Goal: Check status: Check status

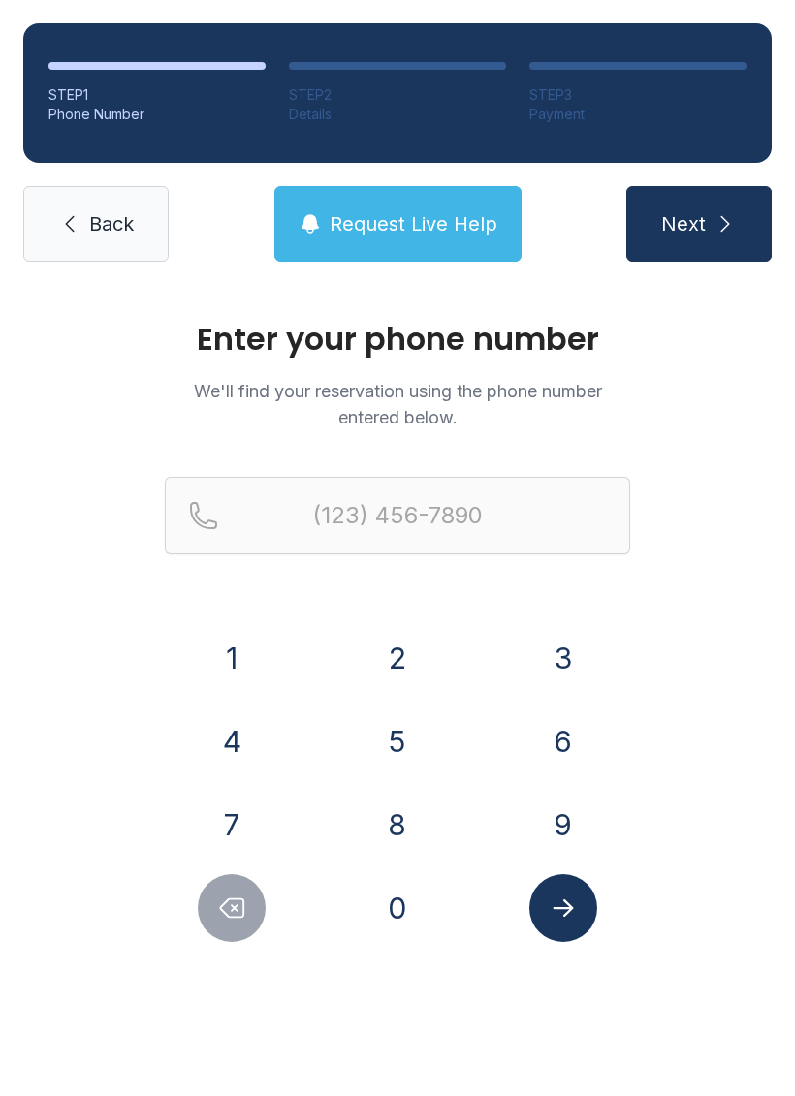
click at [551, 640] on button "3" at bounding box center [563, 658] width 68 height 68
click at [385, 923] on button "0" at bounding box center [397, 908] width 68 height 68
click at [386, 743] on button "5" at bounding box center [397, 741] width 68 height 68
click at [572, 670] on button "3" at bounding box center [563, 658] width 68 height 68
click at [217, 661] on button "1" at bounding box center [232, 658] width 68 height 68
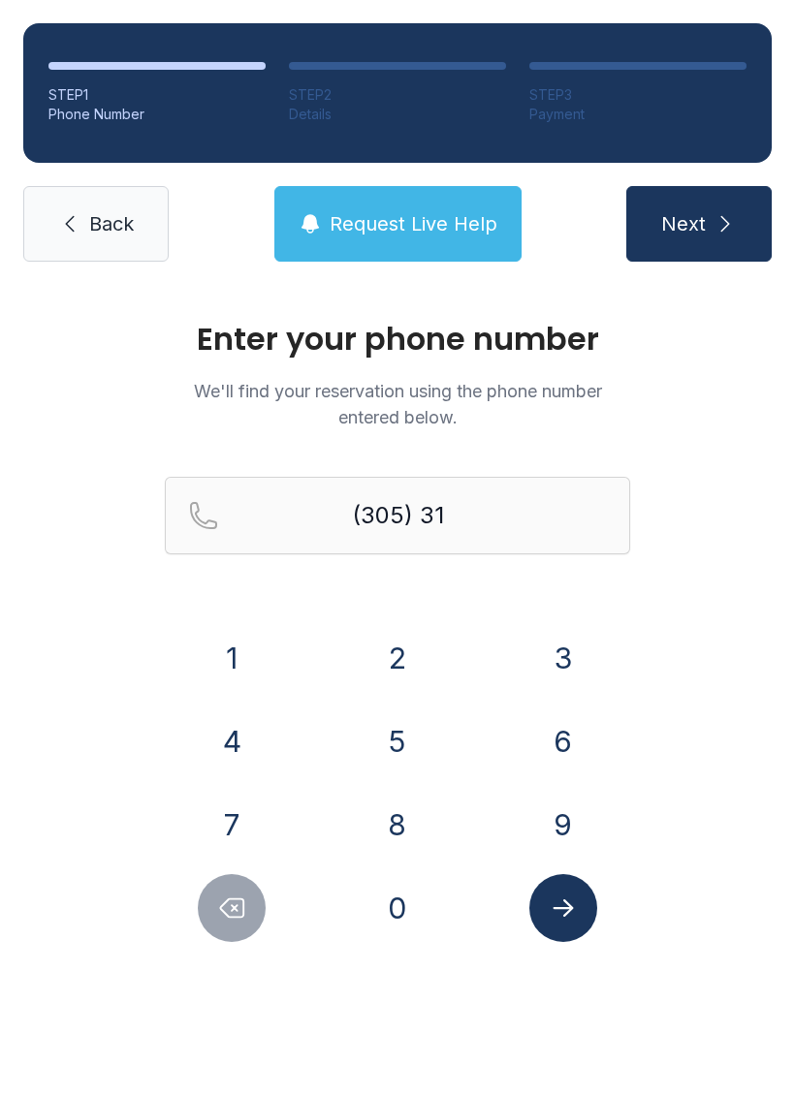
click at [403, 807] on button "8" at bounding box center [397, 825] width 68 height 68
click at [390, 729] on button "5" at bounding box center [397, 741] width 68 height 68
click at [396, 816] on button "8" at bounding box center [397, 825] width 68 height 68
click at [227, 629] on button "1" at bounding box center [232, 658] width 68 height 68
click at [225, 734] on button "4" at bounding box center [232, 741] width 68 height 68
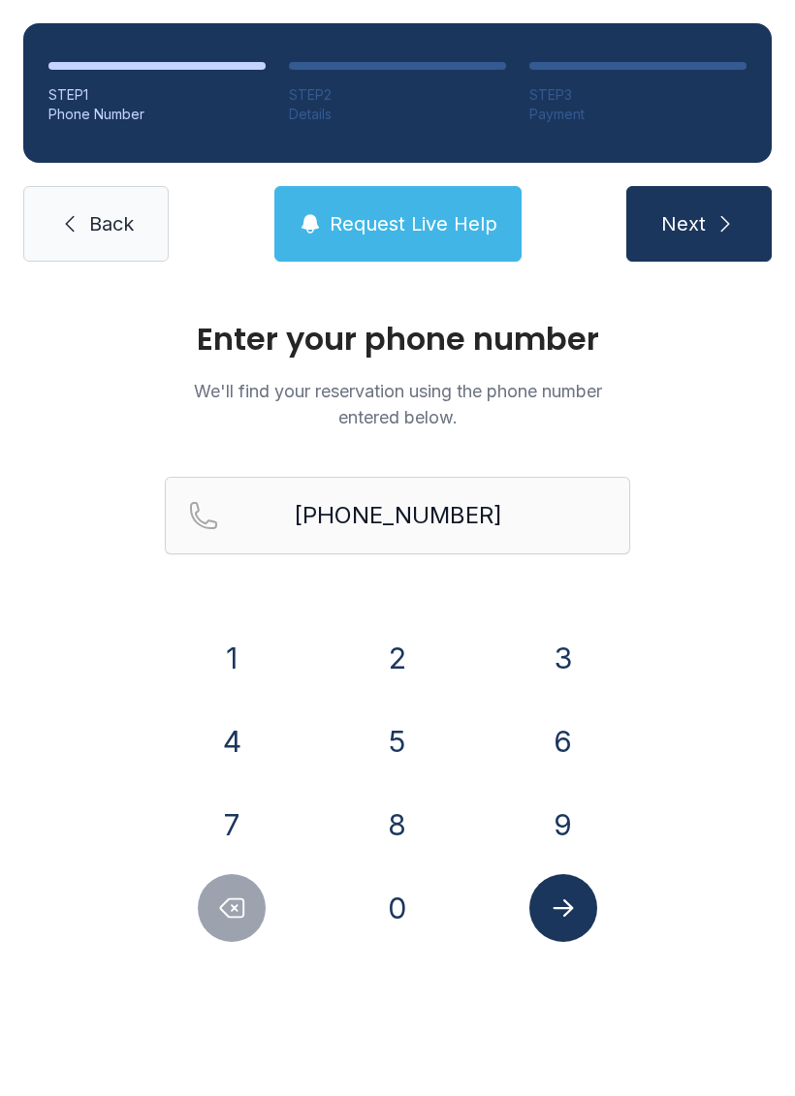
click at [562, 916] on icon "Submit lookup form" at bounding box center [562, 907] width 29 height 29
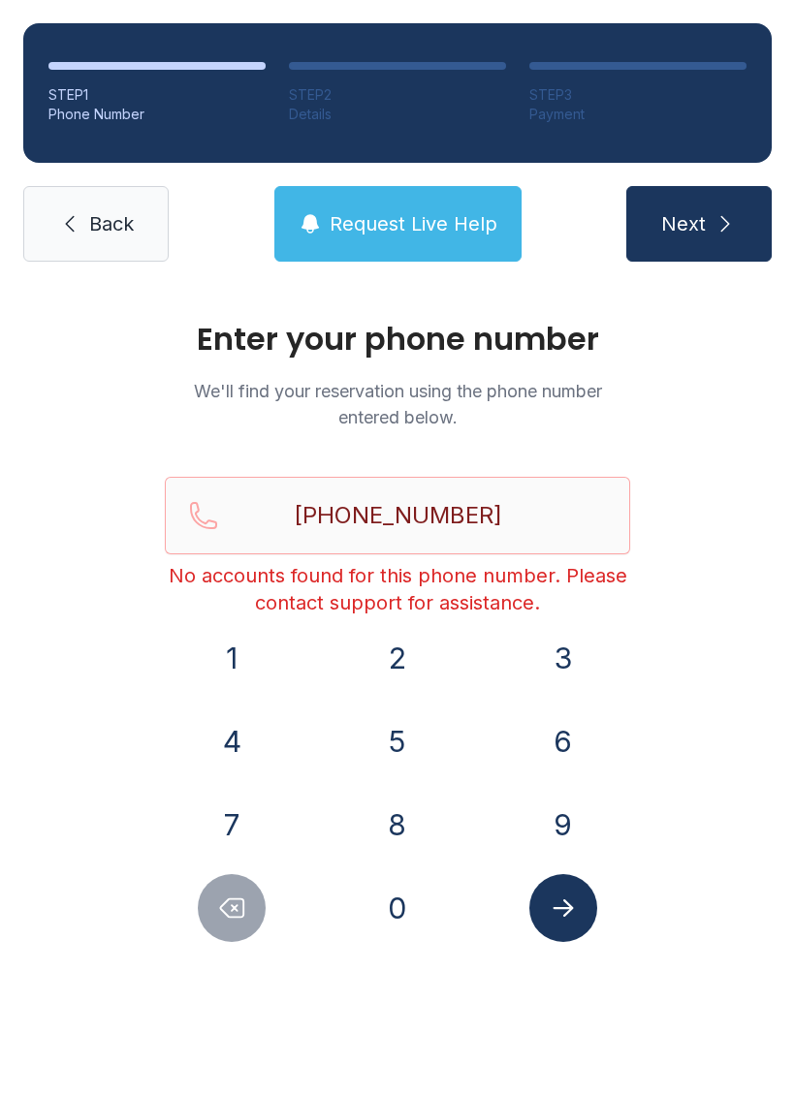
click at [246, 921] on icon "Delete number" at bounding box center [231, 907] width 29 height 29
click at [245, 920] on icon "Delete number" at bounding box center [231, 907] width 29 height 29
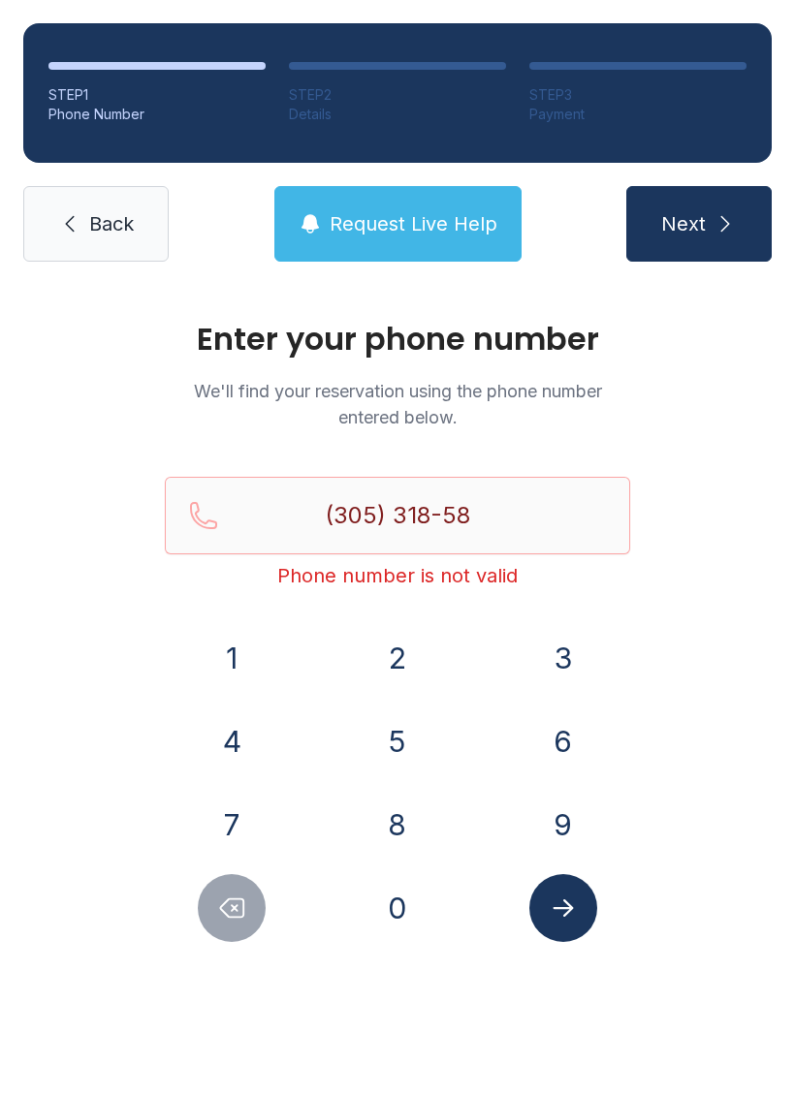
click at [237, 925] on button "Delete number" at bounding box center [232, 908] width 68 height 68
click at [236, 925] on button "Delete number" at bounding box center [232, 908] width 68 height 68
click at [565, 744] on button "6" at bounding box center [563, 741] width 68 height 68
click at [406, 731] on button "5" at bounding box center [397, 741] width 68 height 68
click at [545, 801] on button "9" at bounding box center [563, 825] width 68 height 68
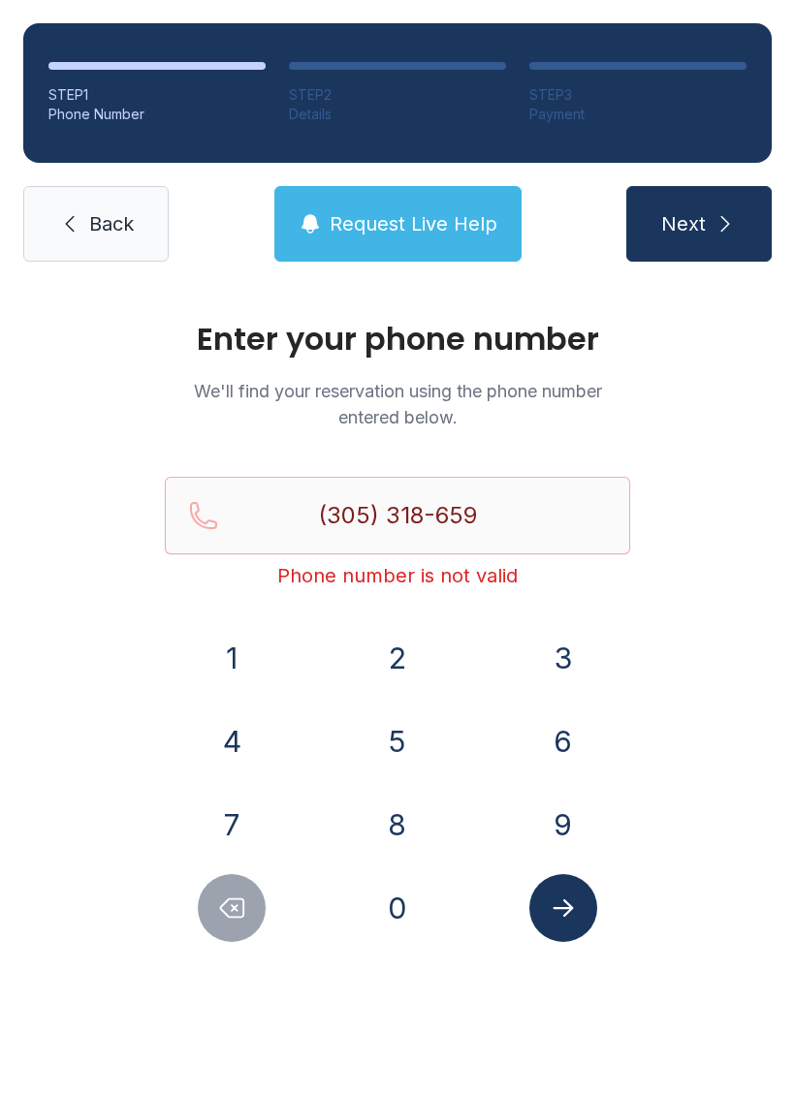
click at [568, 646] on button "3" at bounding box center [563, 658] width 68 height 68
click at [560, 909] on icon "Submit lookup form" at bounding box center [562, 907] width 20 height 17
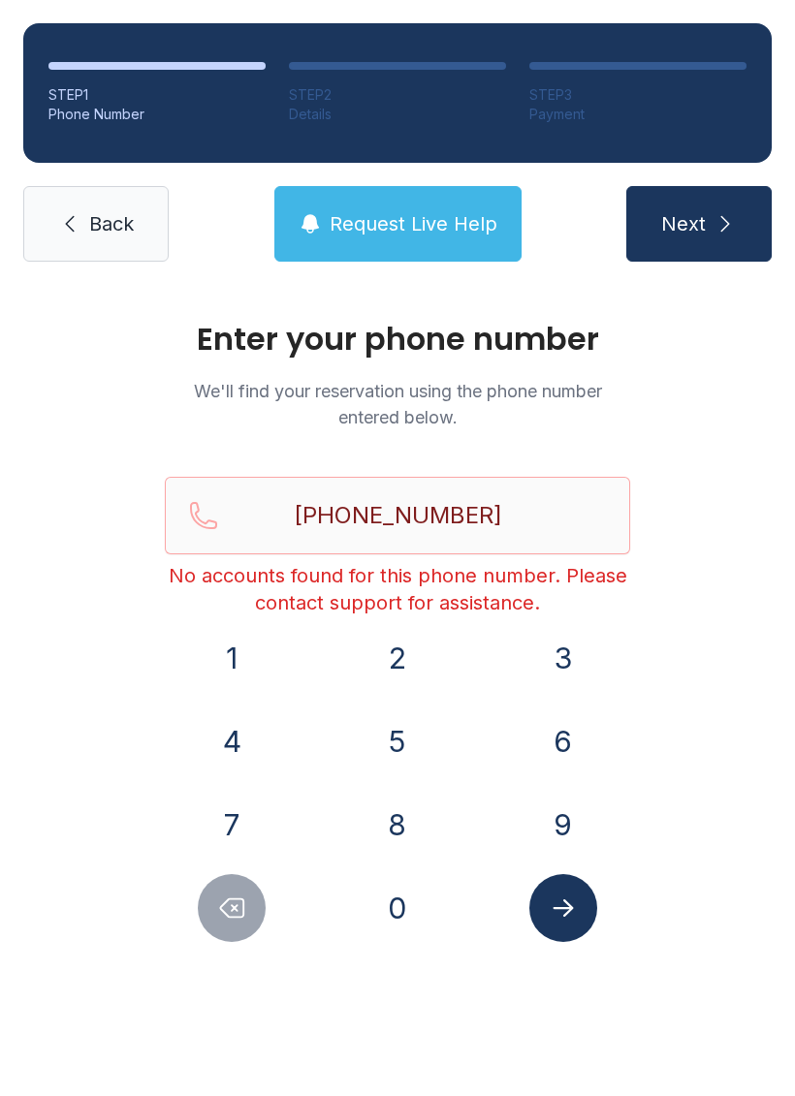
click at [229, 914] on icon "Delete number" at bounding box center [231, 907] width 29 height 29
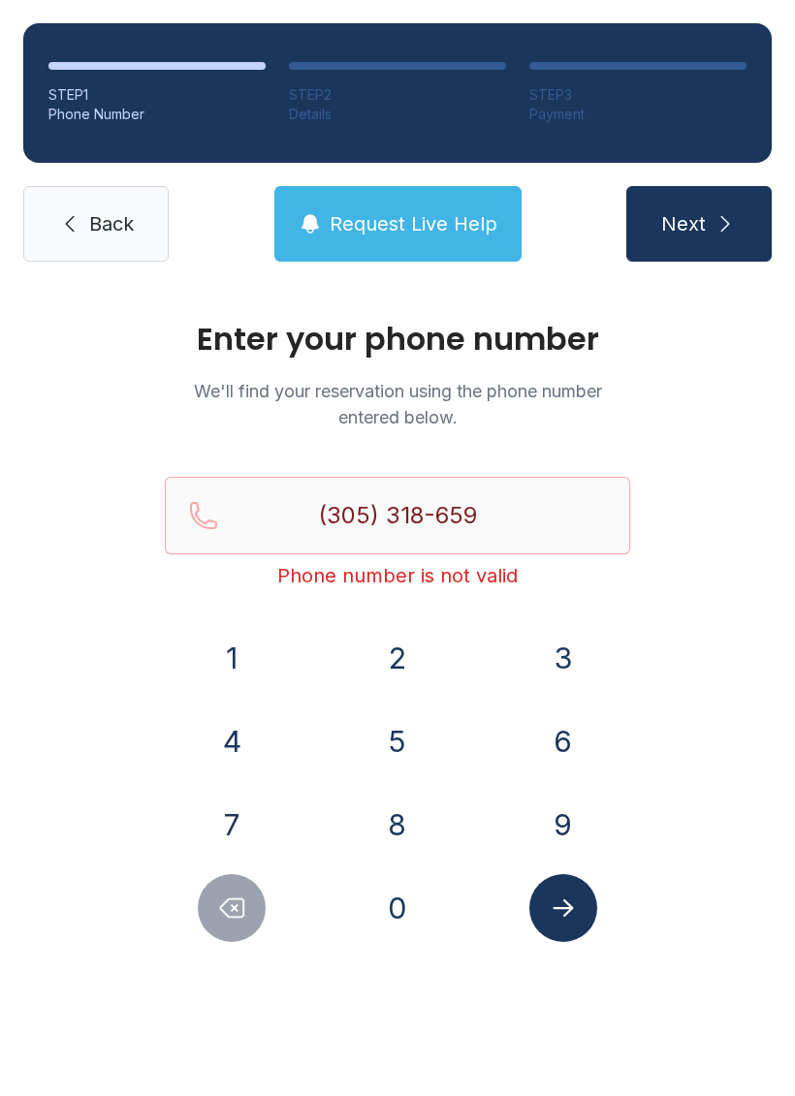
click at [229, 914] on icon "Delete number" at bounding box center [231, 907] width 29 height 29
click at [219, 905] on icon "Delete number" at bounding box center [231, 907] width 29 height 29
click at [218, 904] on icon "Delete number" at bounding box center [231, 907] width 29 height 29
click at [395, 726] on button "5" at bounding box center [397, 741] width 68 height 68
click at [404, 808] on button "8" at bounding box center [397, 825] width 68 height 68
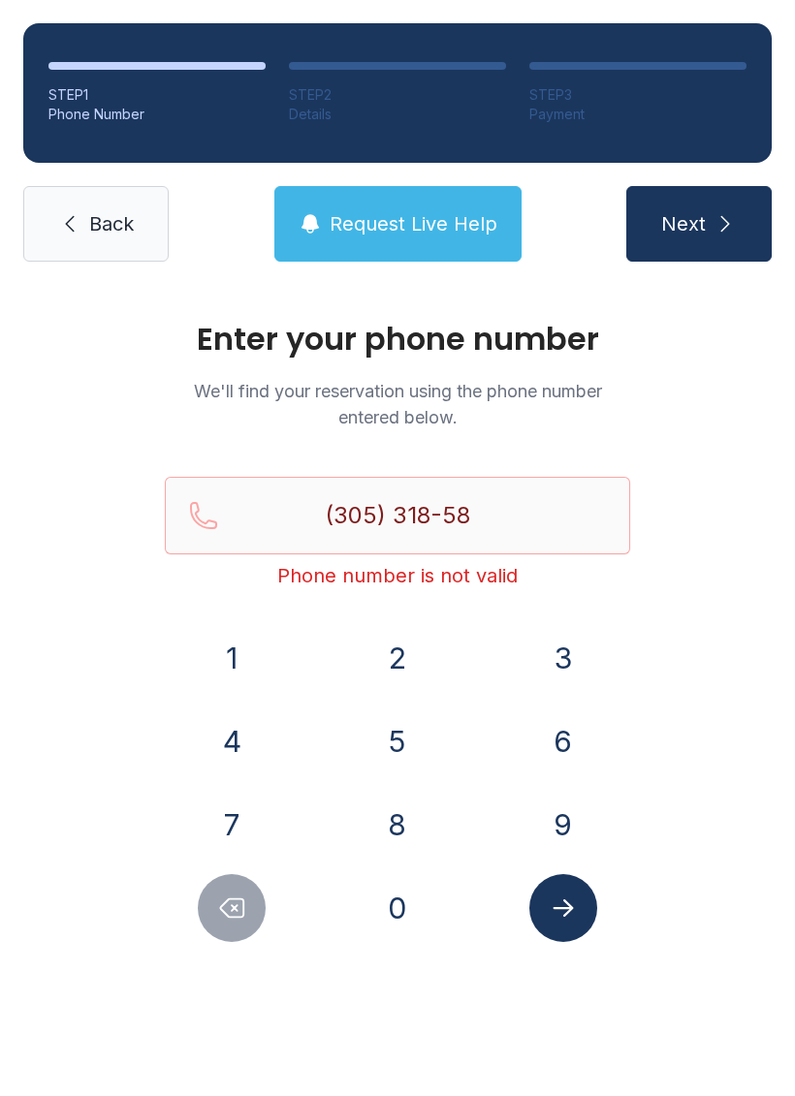
click at [248, 639] on button "1" at bounding box center [232, 658] width 68 height 68
click at [236, 722] on button "4" at bounding box center [232, 741] width 68 height 68
click at [701, 255] on button "Next" at bounding box center [698, 224] width 145 height 76
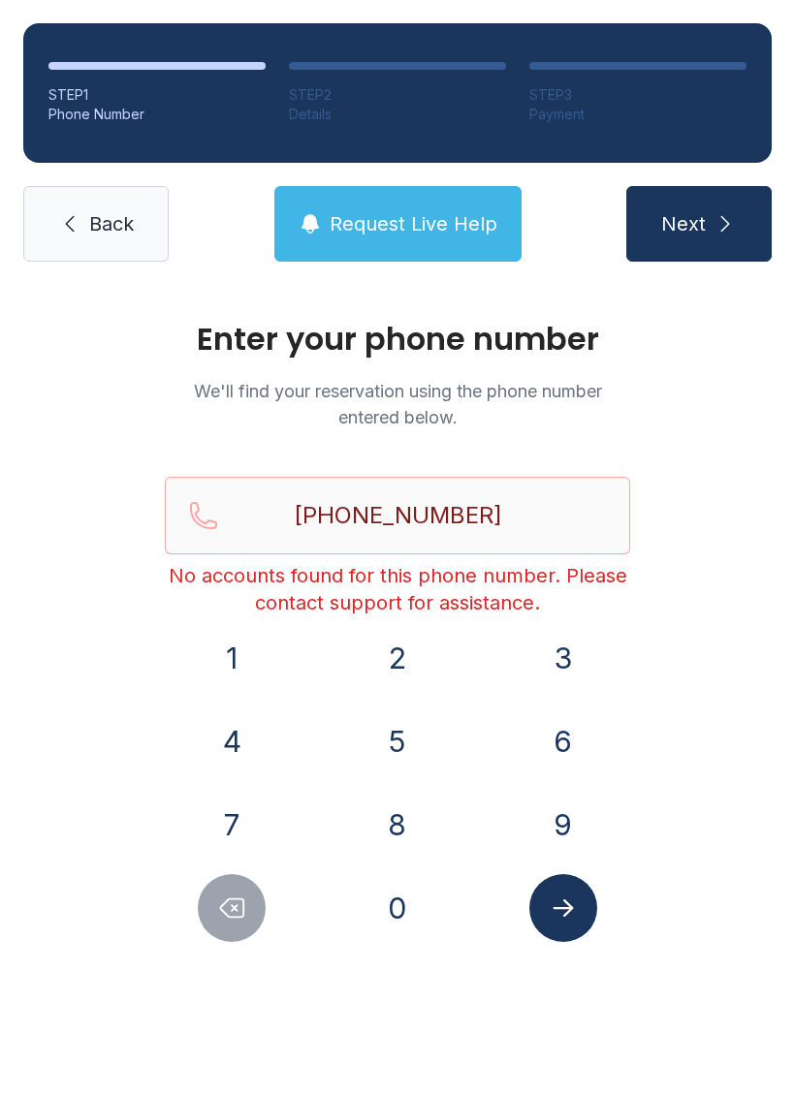
click at [395, 201] on button "Request Live Help" at bounding box center [397, 224] width 247 height 76
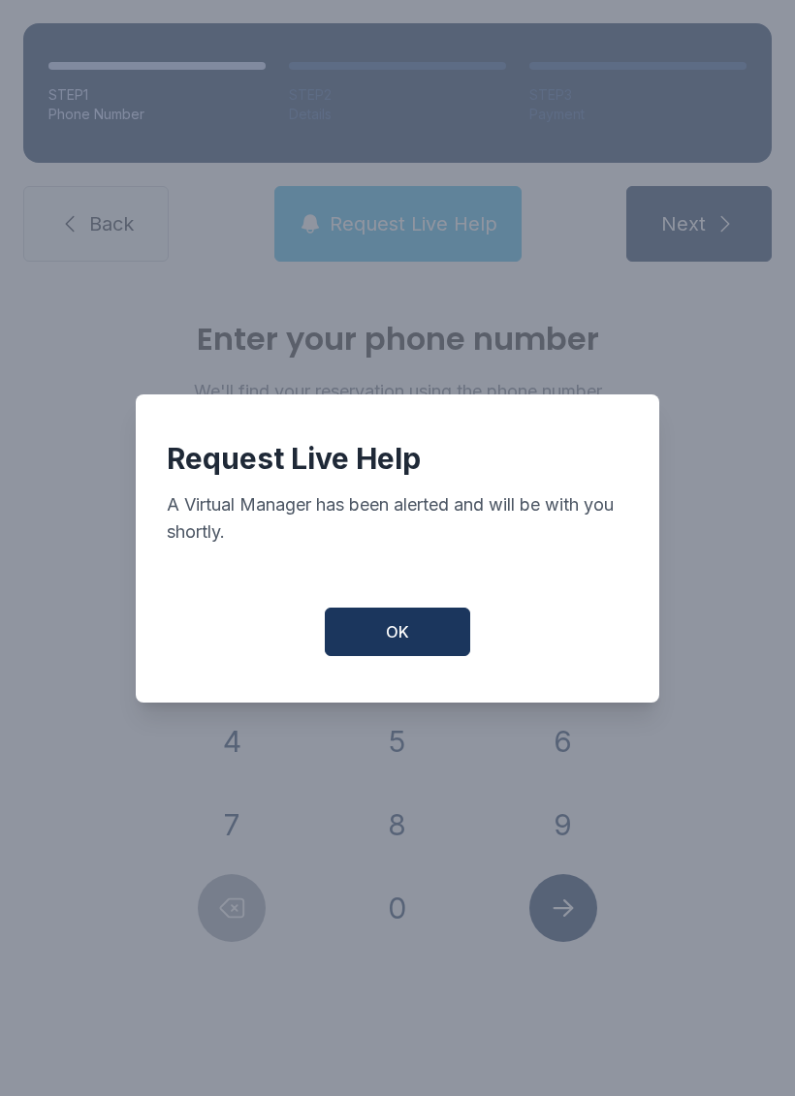
click at [390, 635] on span "OK" at bounding box center [397, 631] width 23 height 23
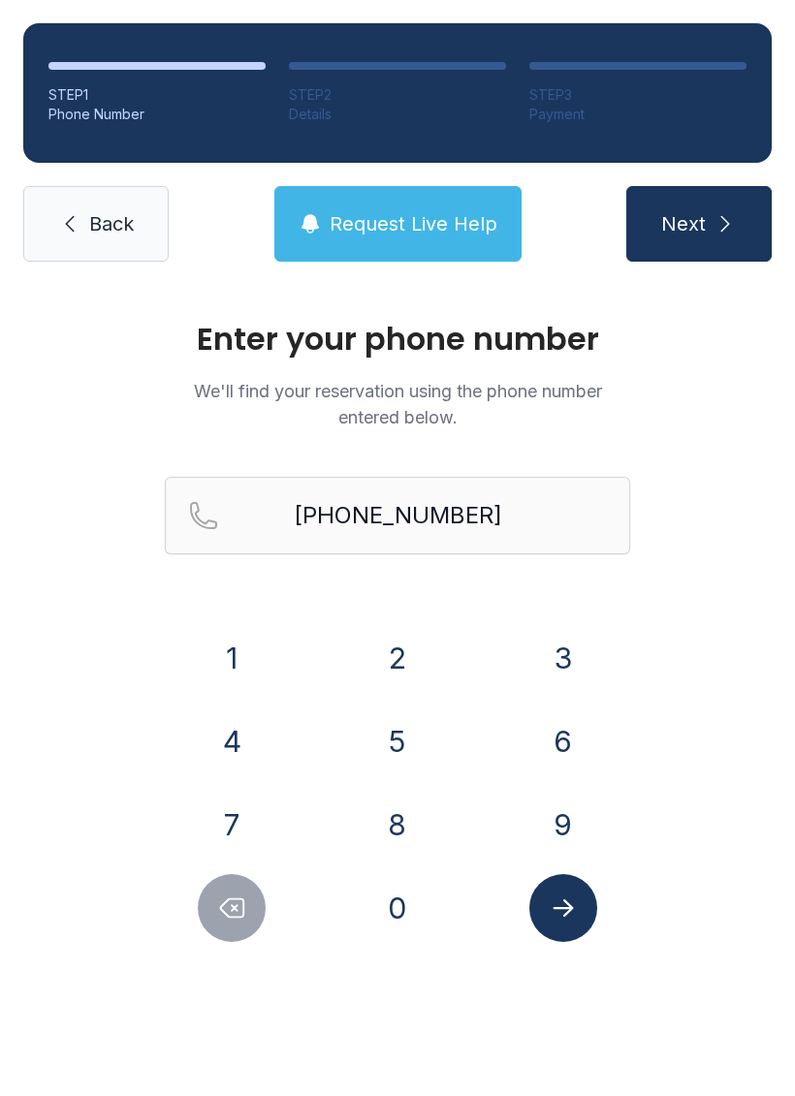
click at [402, 247] on button "Request Live Help" at bounding box center [397, 224] width 247 height 76
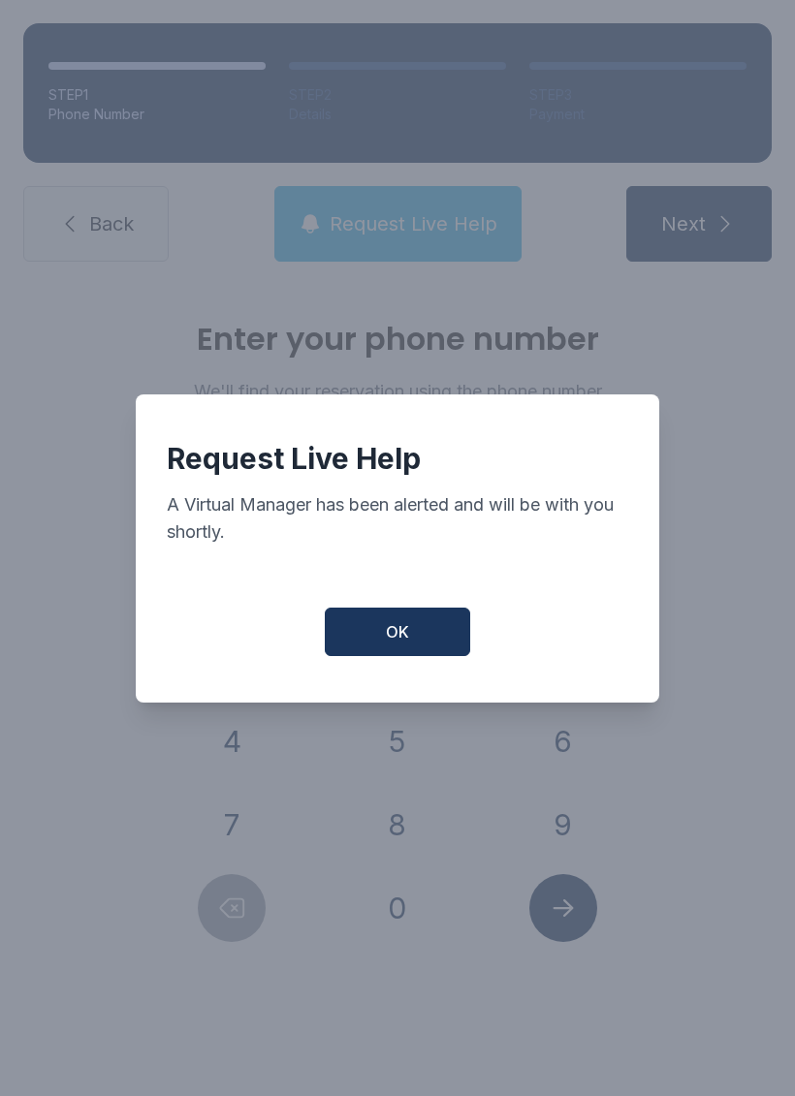
click at [396, 643] on span "OK" at bounding box center [397, 631] width 23 height 23
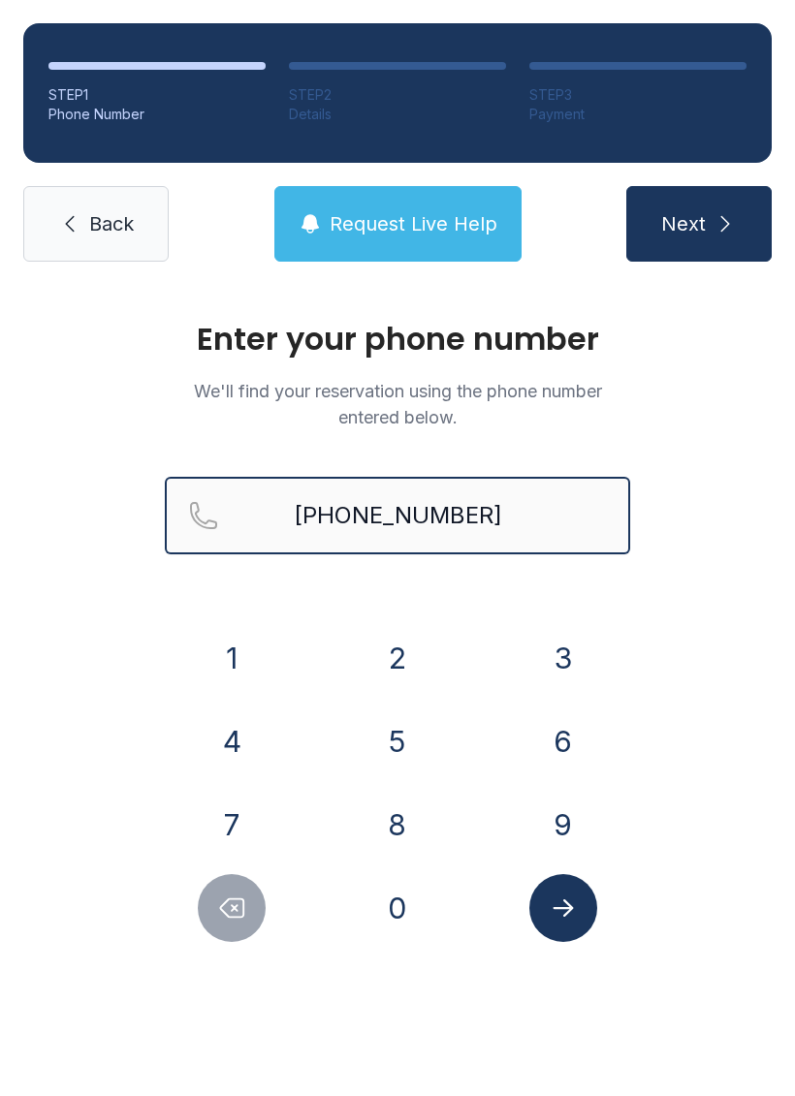
click at [526, 518] on input "[PHONE_NUMBER]" at bounding box center [397, 516] width 465 height 78
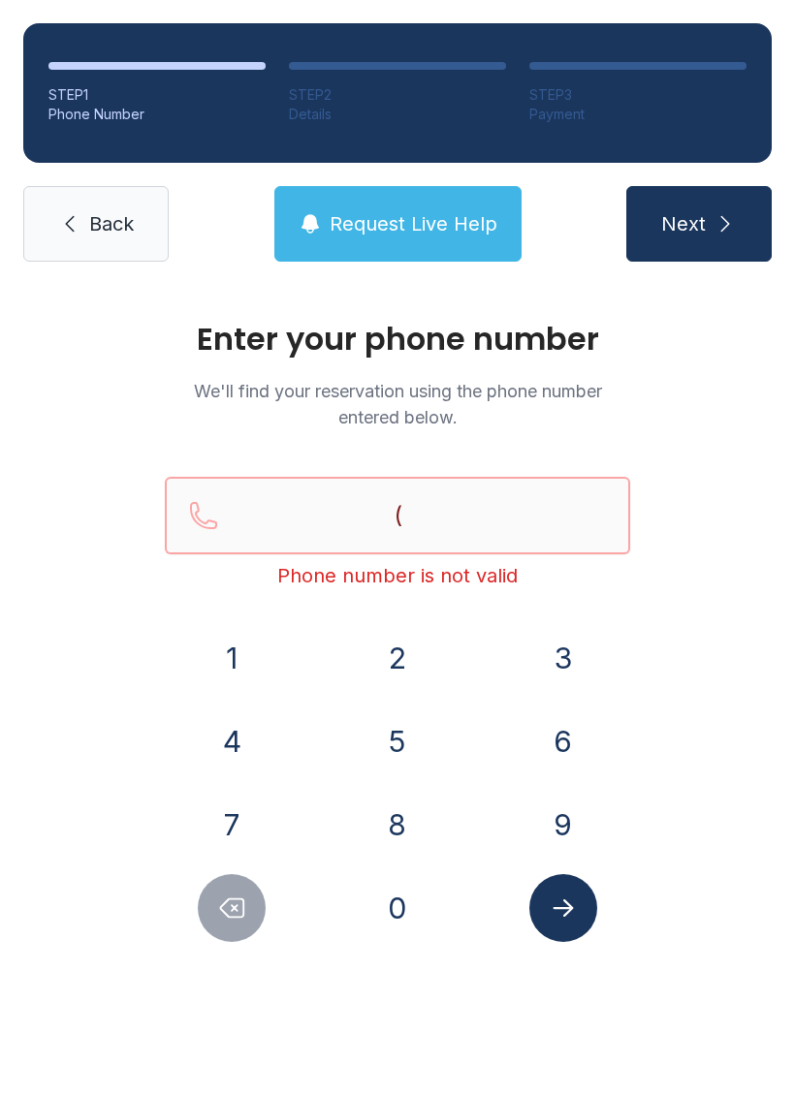
click at [698, 224] on button "Next" at bounding box center [698, 224] width 145 height 76
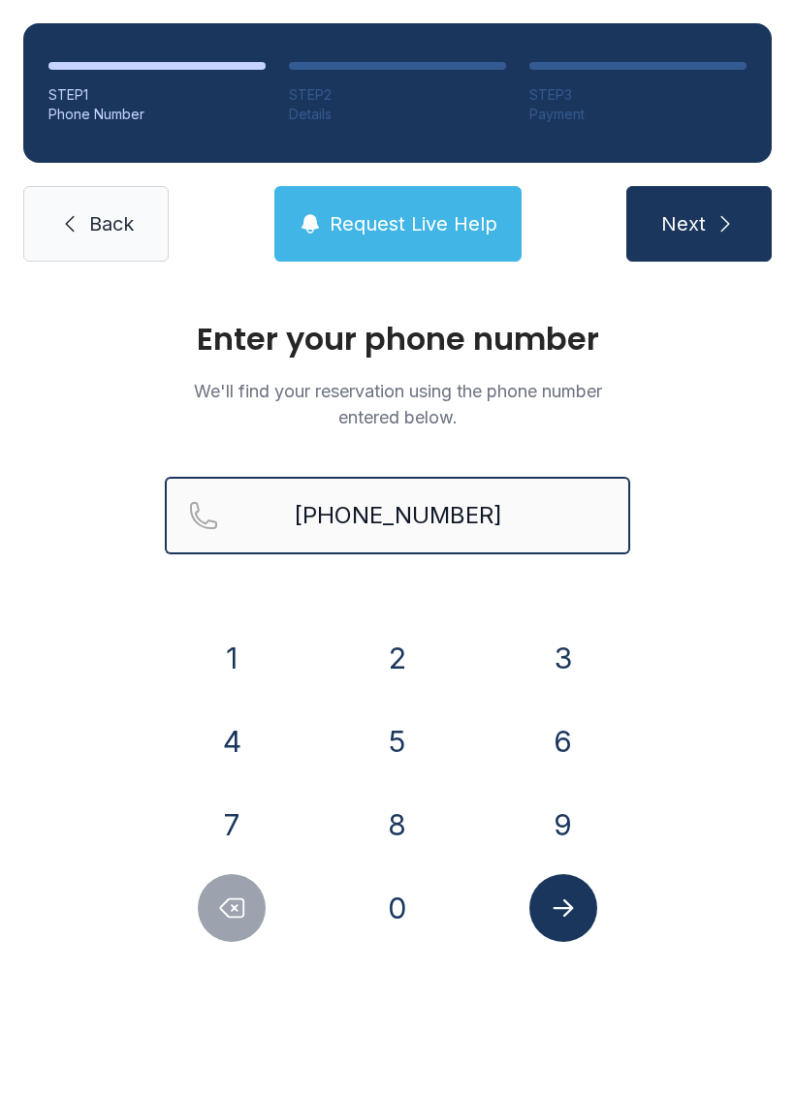
type input "[PHONE_NUMBER]"
click at [698, 224] on button "Next" at bounding box center [698, 224] width 145 height 76
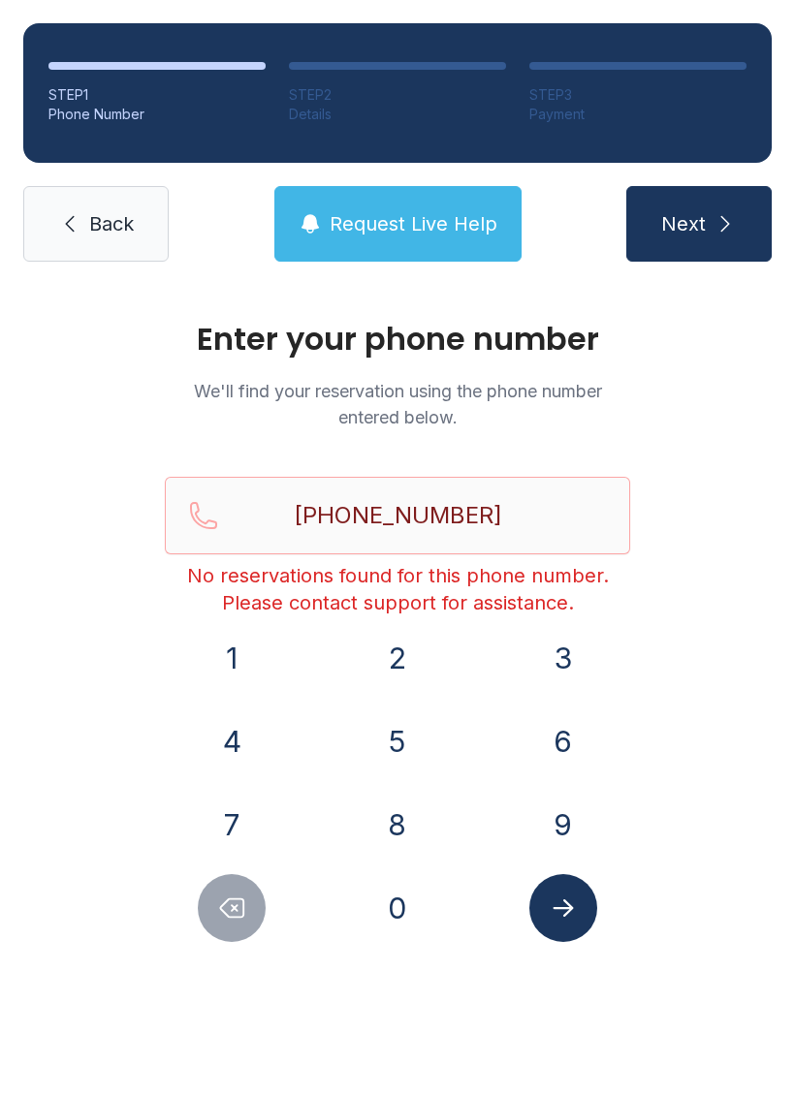
click at [417, 214] on span "Request Live Help" at bounding box center [413, 223] width 168 height 27
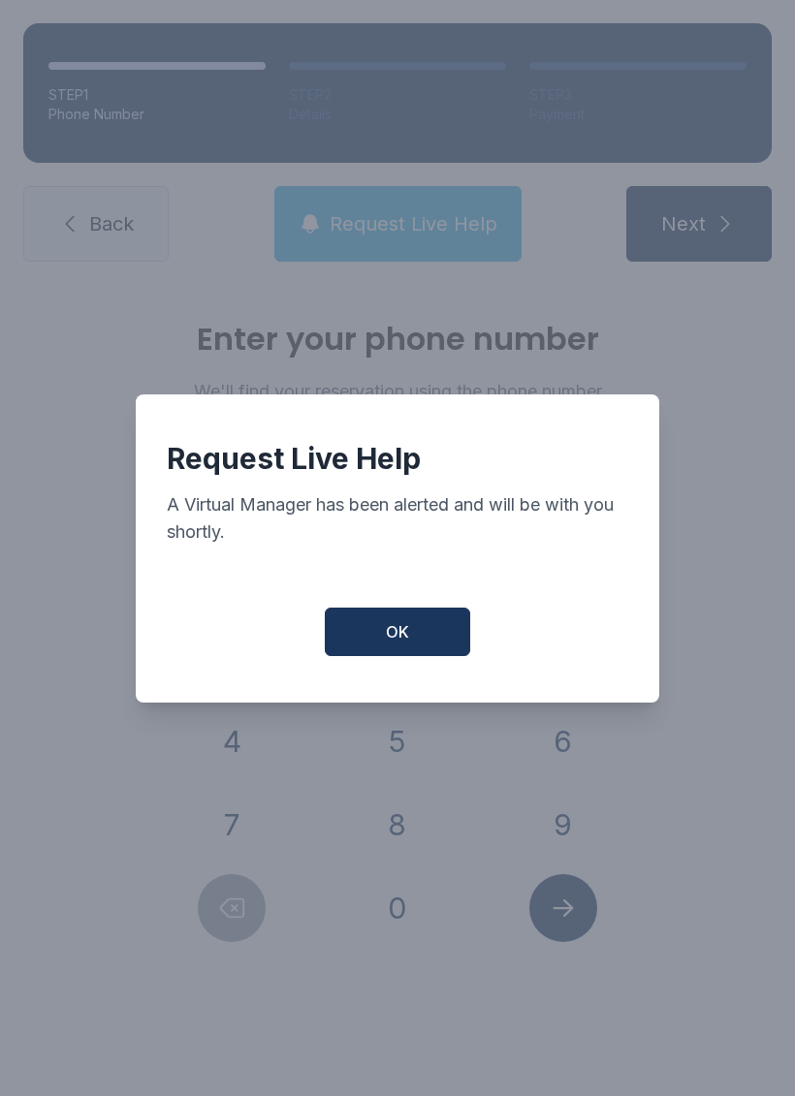
click at [434, 635] on button "OK" at bounding box center [397, 632] width 145 height 48
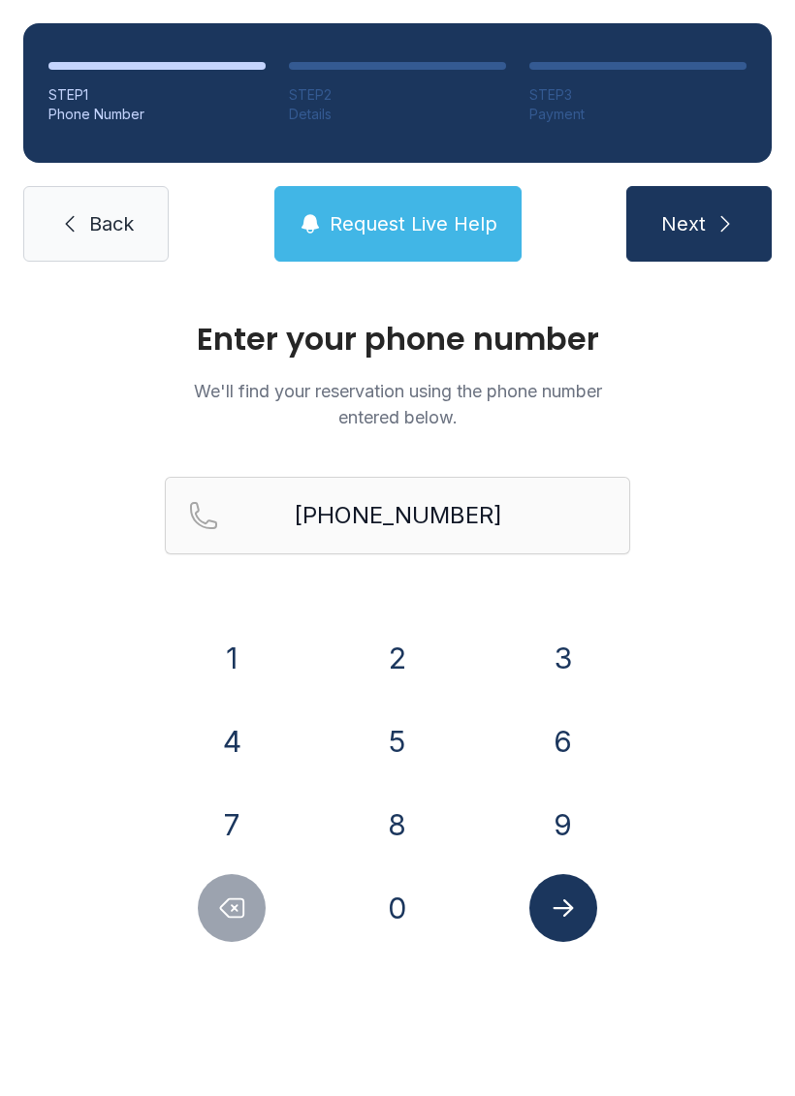
click at [684, 227] on span "Next" at bounding box center [683, 223] width 45 height 27
